Goal: Information Seeking & Learning: Check status

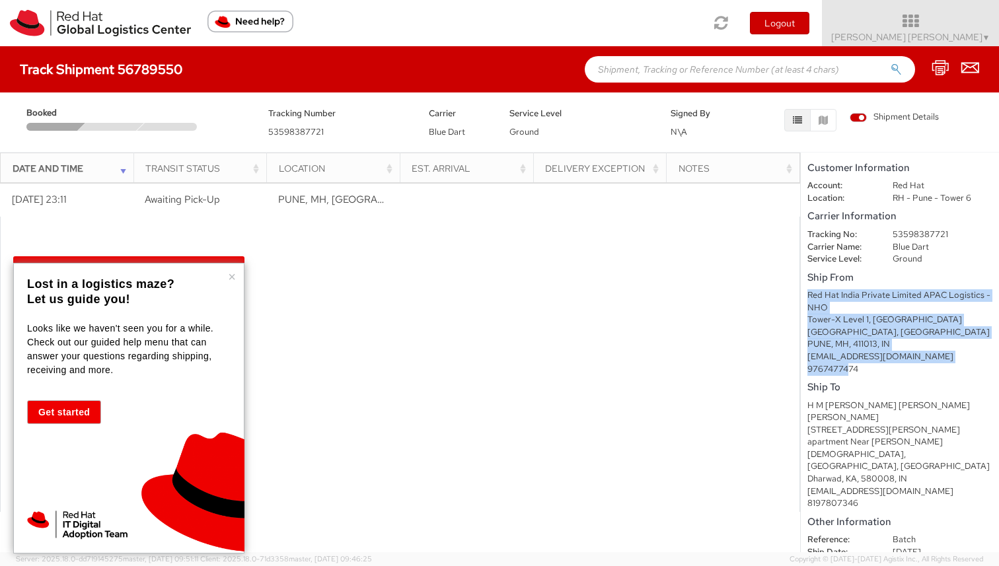
drag, startPoint x: 807, startPoint y: 295, endPoint x: 845, endPoint y: 369, distance: 82.7
click at [845, 369] on div "Red Hat India Private Limited APAC Logistics - NHO Tower-X Level 1, [GEOGRAPHIC…" at bounding box center [899, 332] width 185 height 86
click at [845, 369] on div "9767477474" at bounding box center [899, 369] width 185 height 13
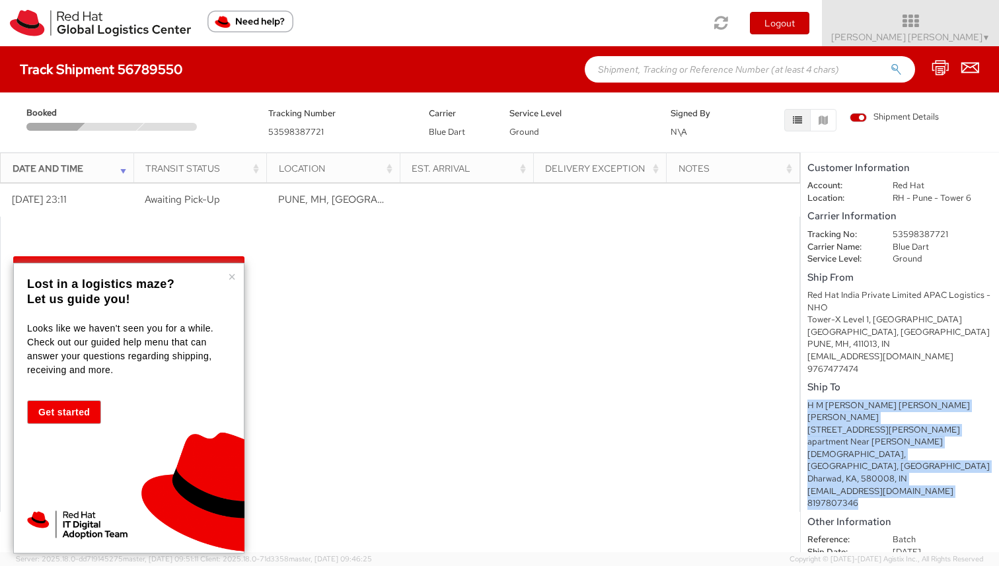
drag, startPoint x: 806, startPoint y: 400, endPoint x: 862, endPoint y: 472, distance: 91.3
click at [862, 472] on shipment-details "Customer Information Account: Red Hat Location: [GEOGRAPHIC_DATA] - [GEOGRAPHIC…" at bounding box center [899, 353] width 198 height 400
click at [862, 497] on div "8197807346" at bounding box center [899, 503] width 185 height 13
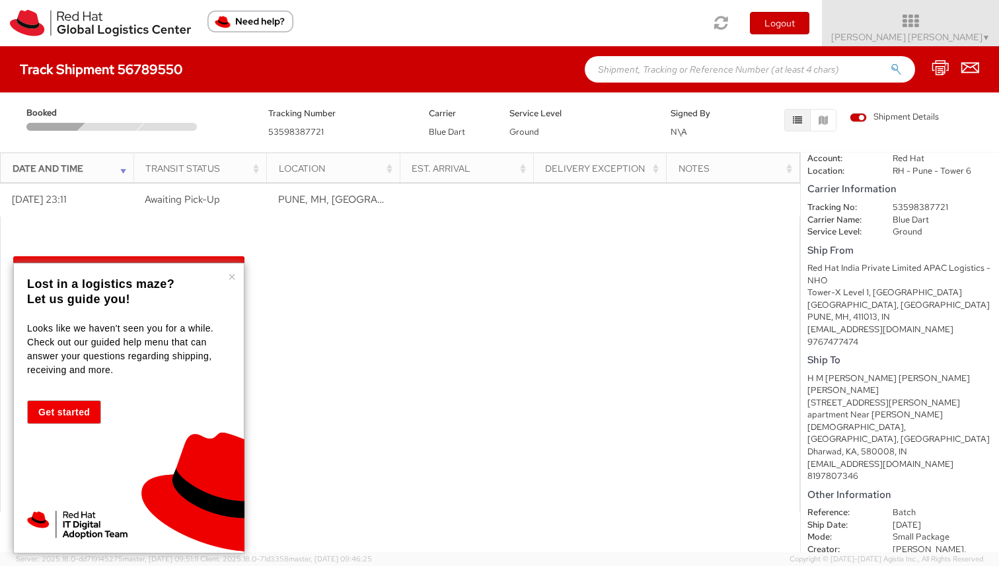
scroll to position [31, 0]
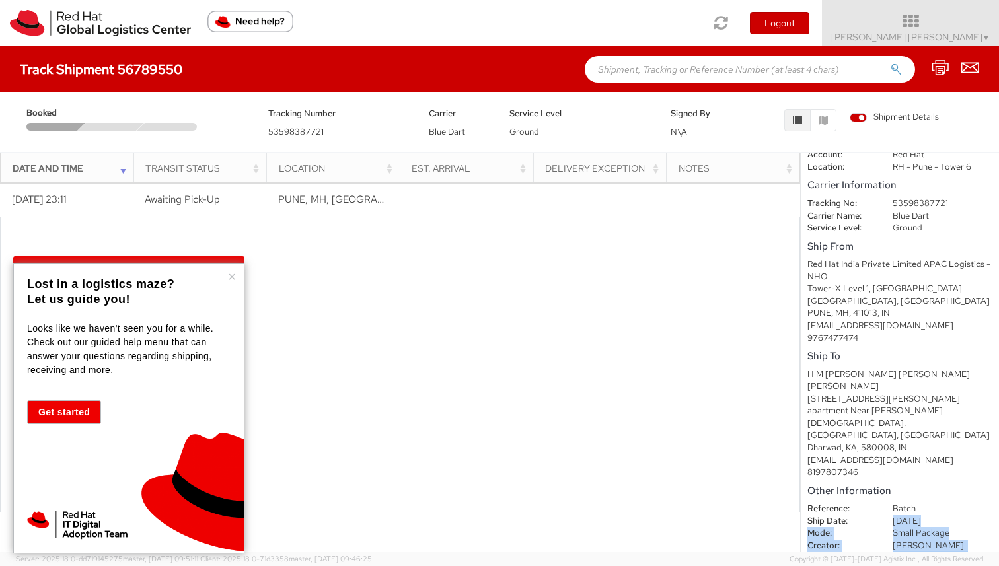
drag, startPoint x: 893, startPoint y: 481, endPoint x: 921, endPoint y: 538, distance: 63.5
click at [921, 538] on dl "Reference: Batch Ship Date: [DATE] Mode: Small Package Creator: [PERSON_NAME], …" at bounding box center [899, 546] width 205 height 86
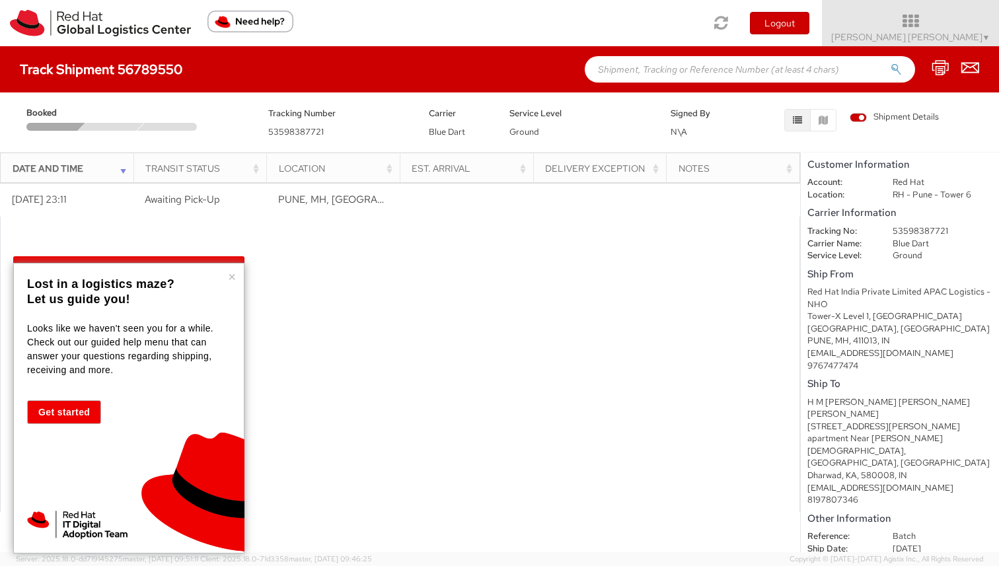
scroll to position [0, 0]
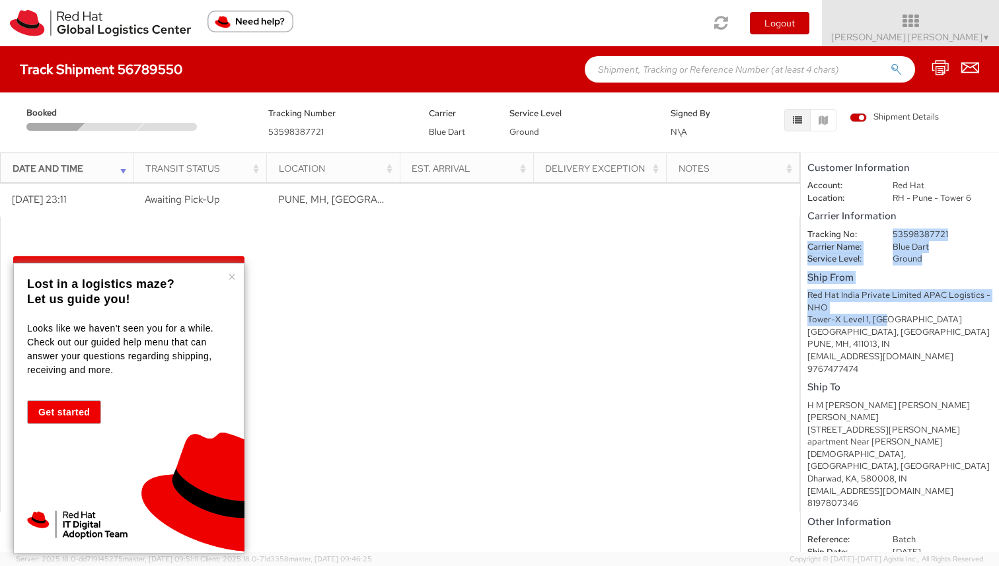
drag, startPoint x: 894, startPoint y: 234, endPoint x: 882, endPoint y: 324, distance: 90.5
click at [884, 322] on shipment-details "Customer Information Account: Red Hat Location: [GEOGRAPHIC_DATA] - [GEOGRAPHIC…" at bounding box center [899, 353] width 198 height 400
click at [882, 324] on div "Tower-X Level 1, [GEOGRAPHIC_DATA] [GEOGRAPHIC_DATA], [GEOGRAPHIC_DATA]" at bounding box center [899, 326] width 185 height 24
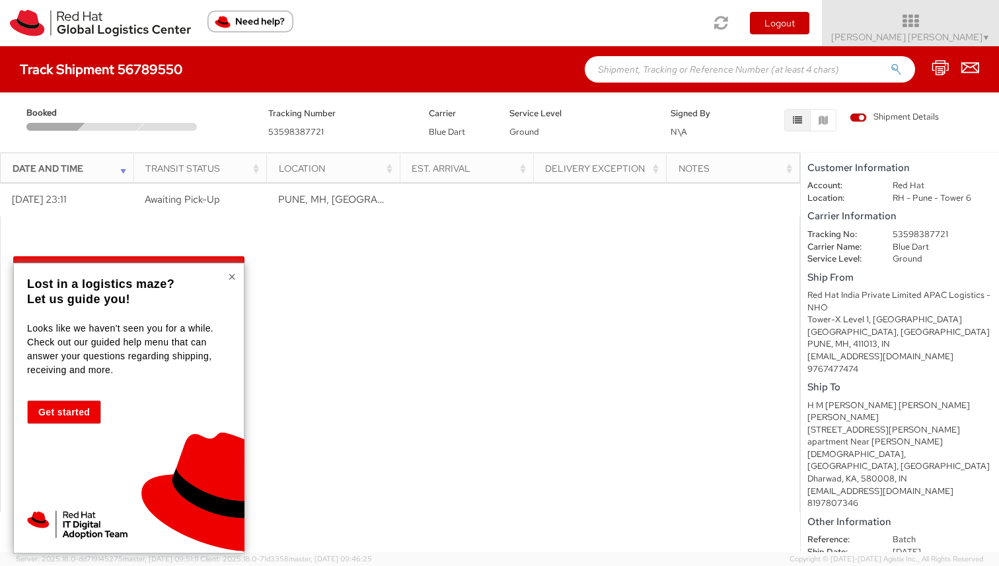
click at [234, 275] on button "×" at bounding box center [232, 276] width 8 height 13
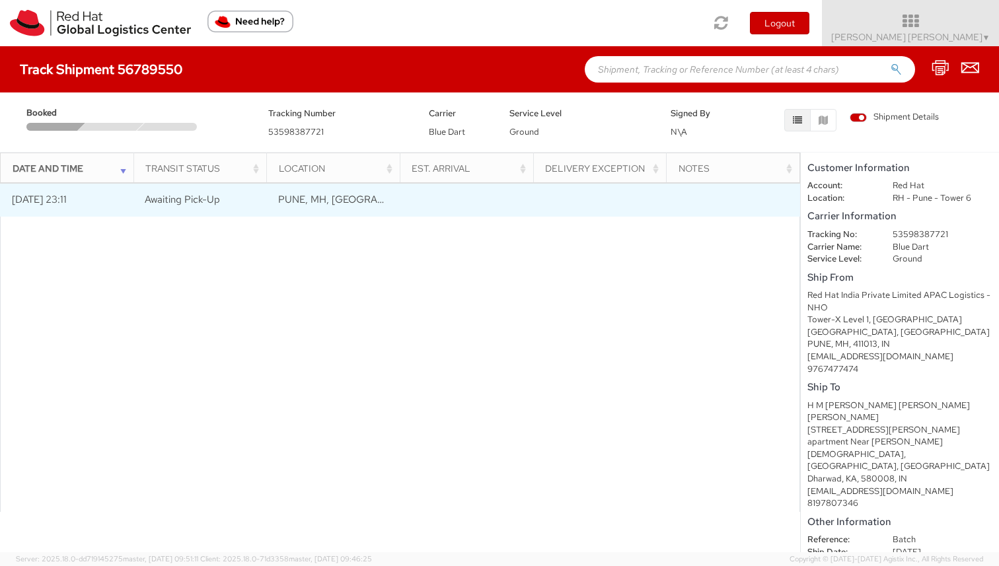
click at [76, 199] on td "[DATE] 23:11" at bounding box center [66, 200] width 133 height 33
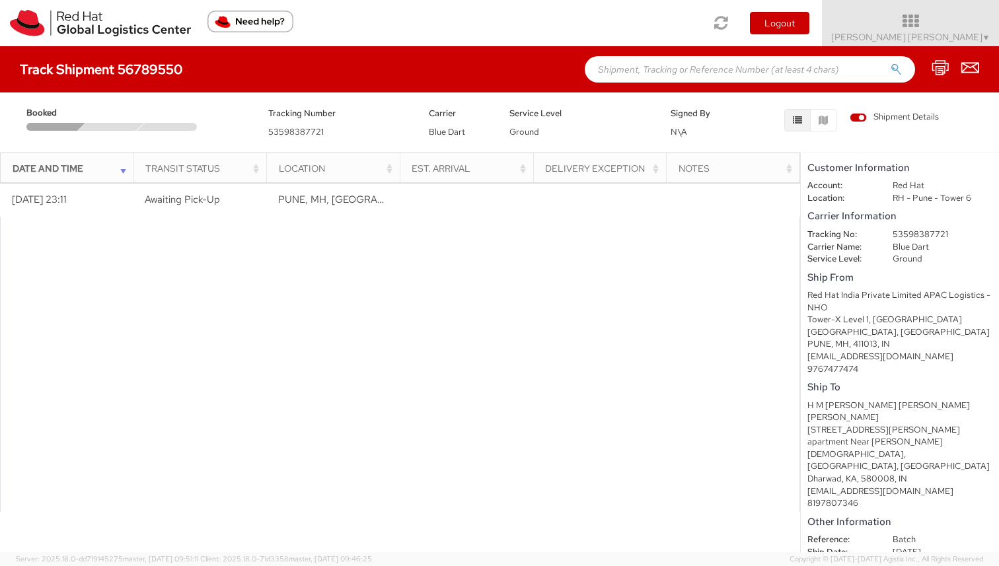
drag, startPoint x: 75, startPoint y: 125, endPoint x: 143, endPoint y: 125, distance: 68.0
click at [143, 126] on div at bounding box center [111, 127] width 170 height 8
click at [143, 125] on div at bounding box center [170, 127] width 67 height 8
click at [126, 127] on div at bounding box center [111, 127] width 67 height 8
click at [247, 127] on multi-step-indicator "Booked" at bounding box center [137, 118] width 222 height 24
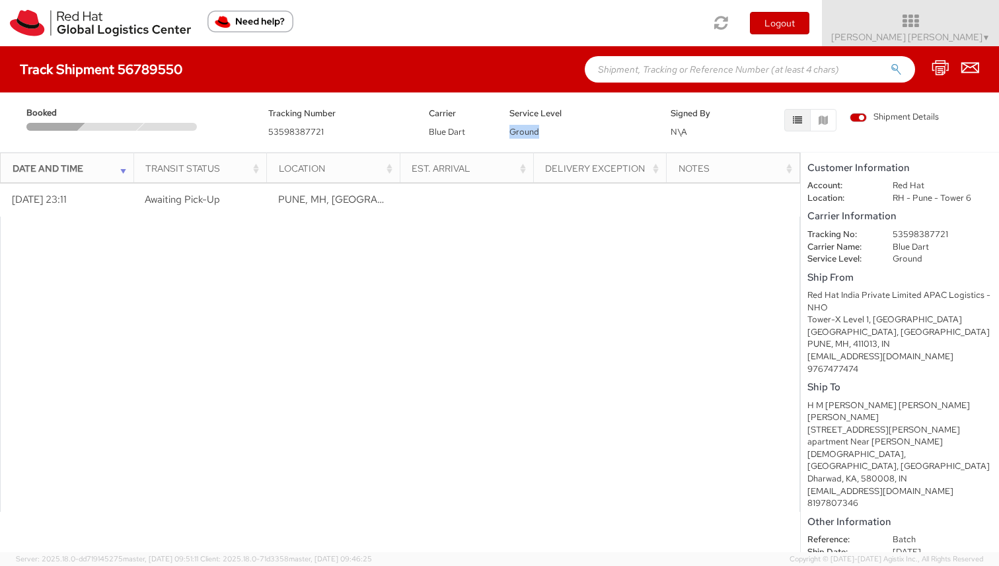
drag, startPoint x: 512, startPoint y: 133, endPoint x: 600, endPoint y: 135, distance: 87.9
click at [600, 135] on div "Service Level Ground" at bounding box center [579, 122] width 161 height 33
